Goal: Information Seeking & Learning: Check status

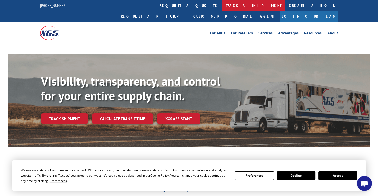
click at [222, 8] on link "track a shipment" at bounding box center [253, 5] width 63 height 11
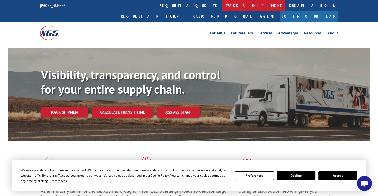
click at [222, 7] on link "track a shipment" at bounding box center [253, 5] width 63 height 11
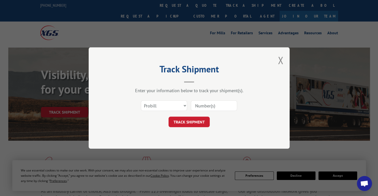
click at [199, 108] on input at bounding box center [214, 106] width 46 height 11
paste input "13771719"
type input "13771719"
click at [194, 121] on button "TRACK SHIPMENT" at bounding box center [188, 122] width 41 height 11
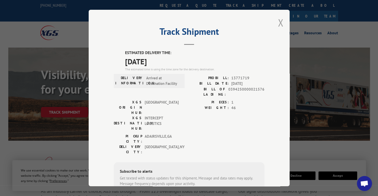
click at [279, 22] on button "Close modal" at bounding box center [280, 22] width 6 height 13
